Goal: Understand process/instructions: Learn how to perform a task or action

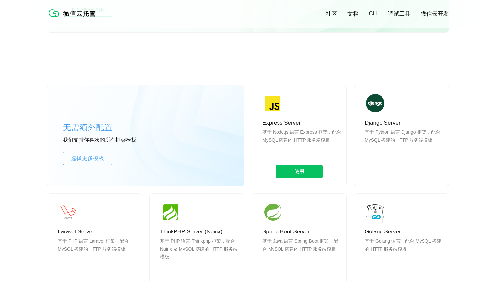
scroll to position [493, 0]
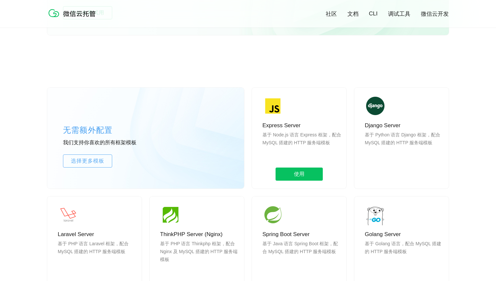
click at [297, 166] on div "Express Server 基于 Node.js 语言 Express 框架，配合 MySQL 搭建的 HTTP 服务端模板 使用" at bounding box center [299, 138] width 95 height 101
click at [297, 172] on span "使用" at bounding box center [299, 174] width 47 height 13
click at [304, 170] on span "使用" at bounding box center [299, 174] width 47 height 13
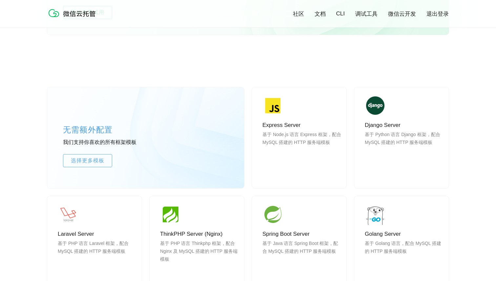
scroll to position [0, 1167]
click at [314, 174] on span "使用" at bounding box center [299, 173] width 47 height 13
